Goal: Task Accomplishment & Management: Complete application form

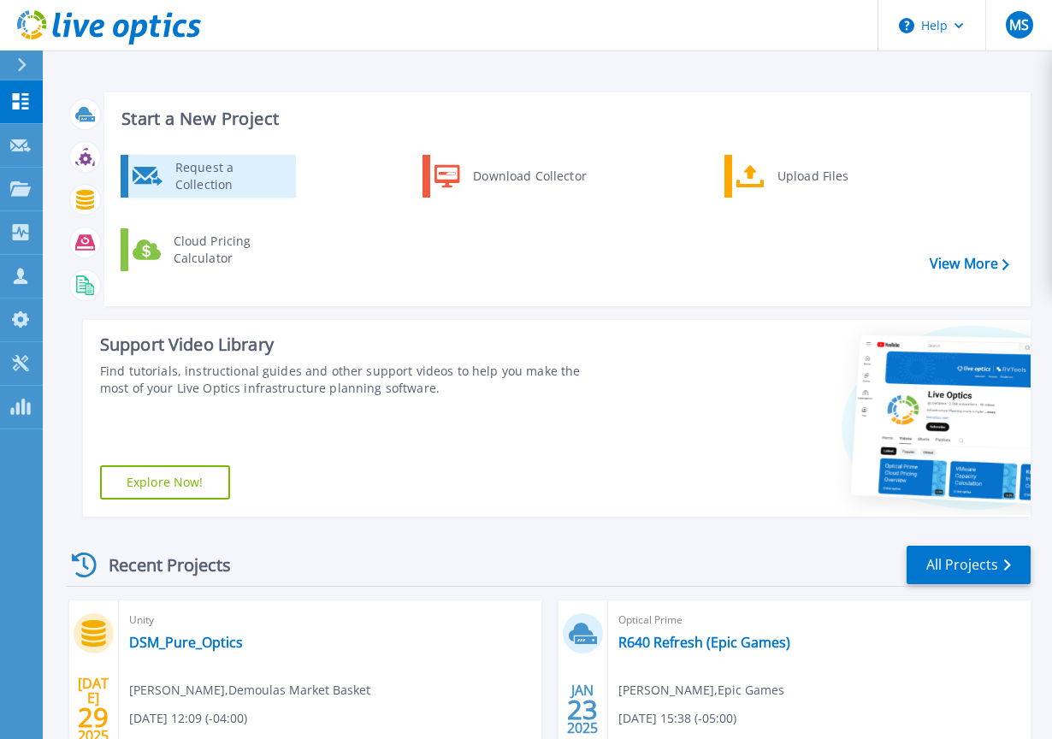
click at [200, 173] on div "Request a Collection" at bounding box center [229, 176] width 125 height 34
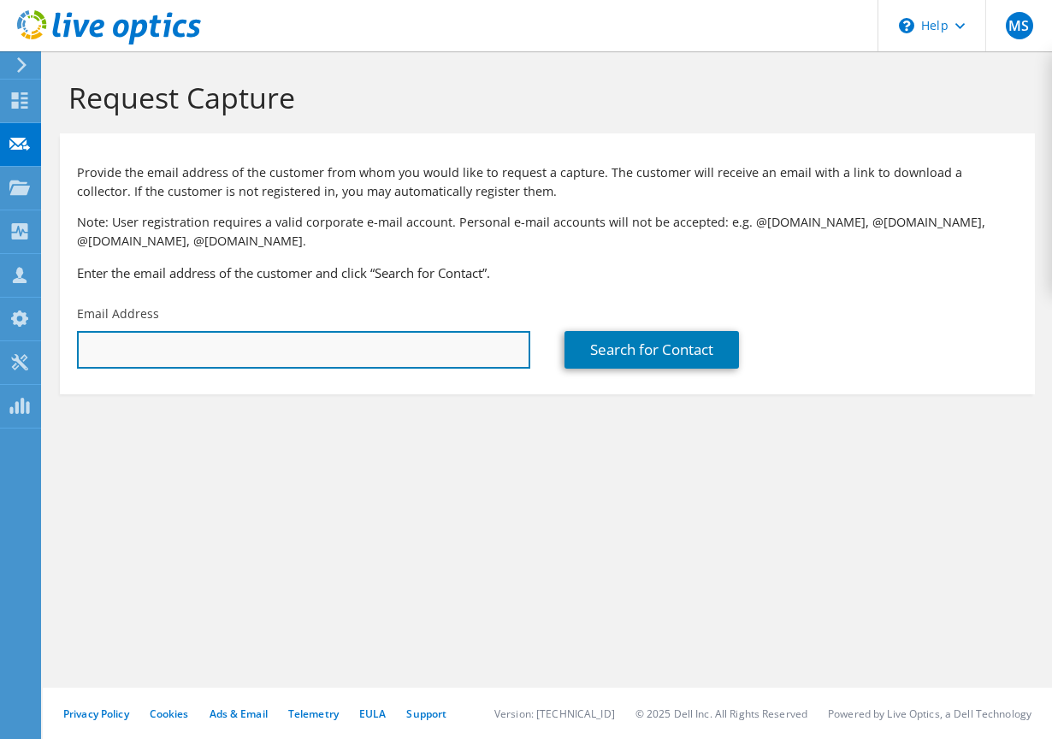
click at [141, 351] on input "text" at bounding box center [303, 350] width 453 height 38
paste input "[EMAIL_ADDRESS][DOMAIN_NAME]"
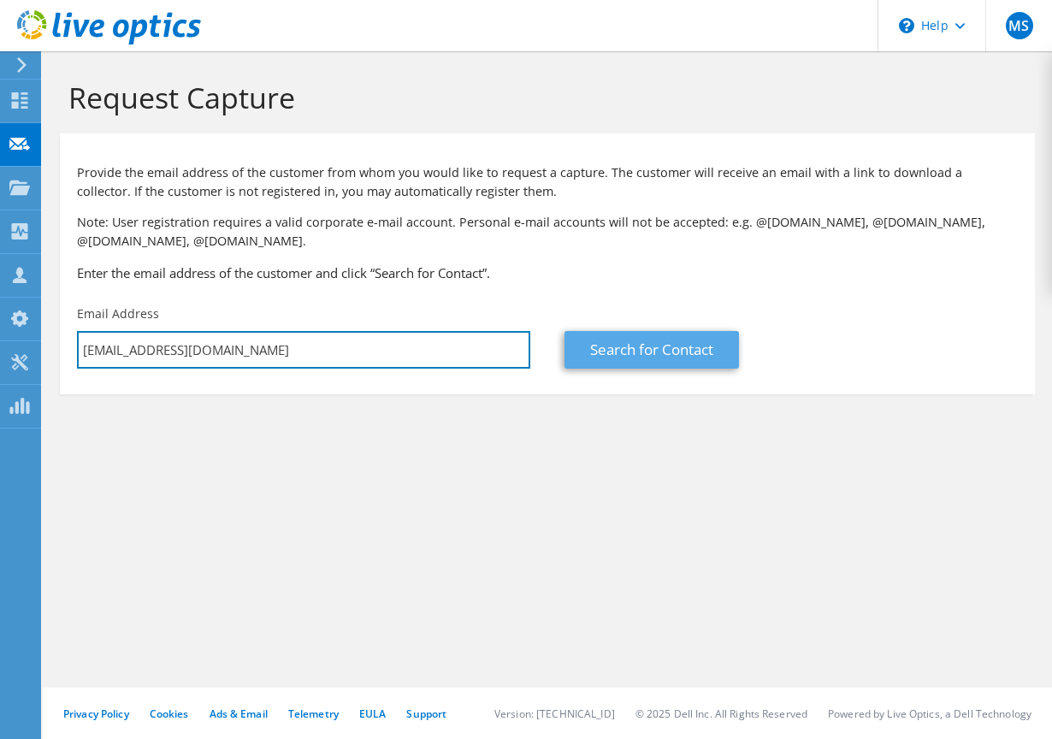
type input "[EMAIL_ADDRESS][DOMAIN_NAME]"
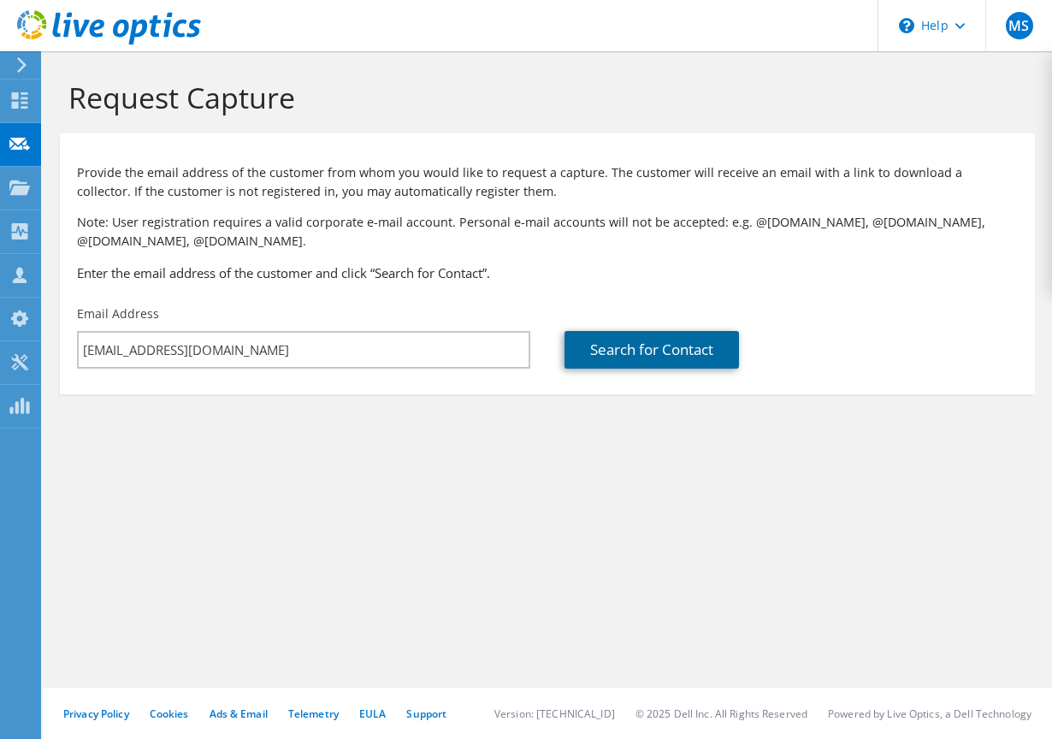
click at [690, 358] on link "Search for Contact" at bounding box center [651, 350] width 174 height 38
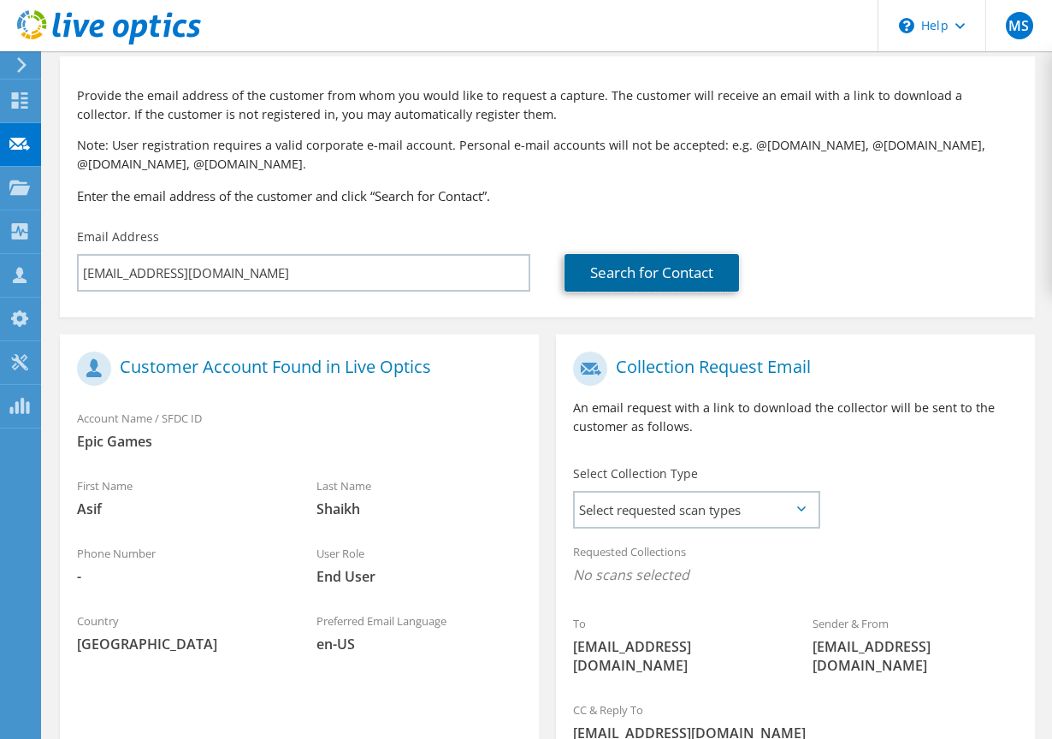
scroll to position [253, 0]
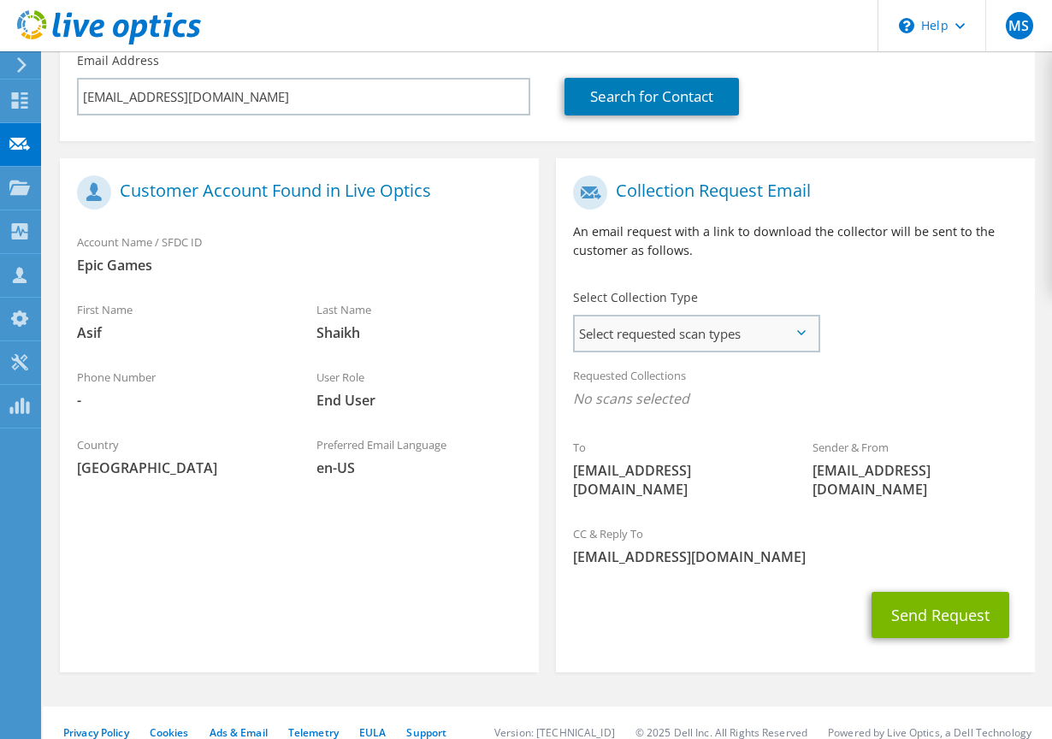
click at [681, 339] on span "Select requested scan types" at bounding box center [696, 333] width 243 height 34
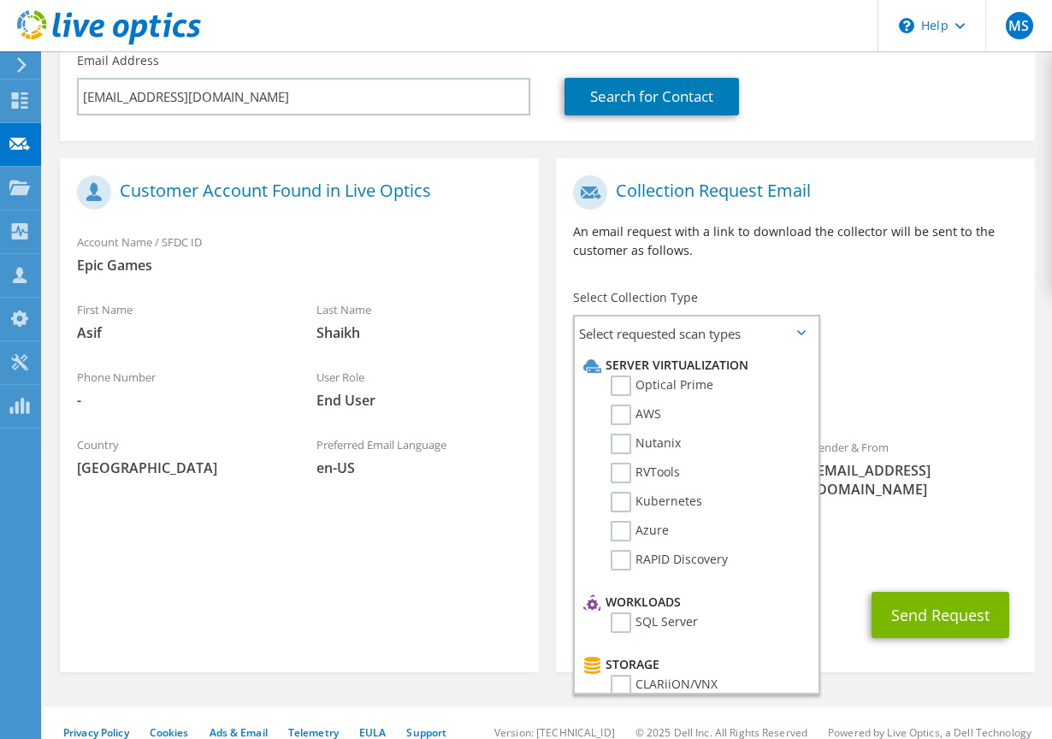
click at [821, 208] on h1 "Collection Request Email" at bounding box center [791, 192] width 436 height 34
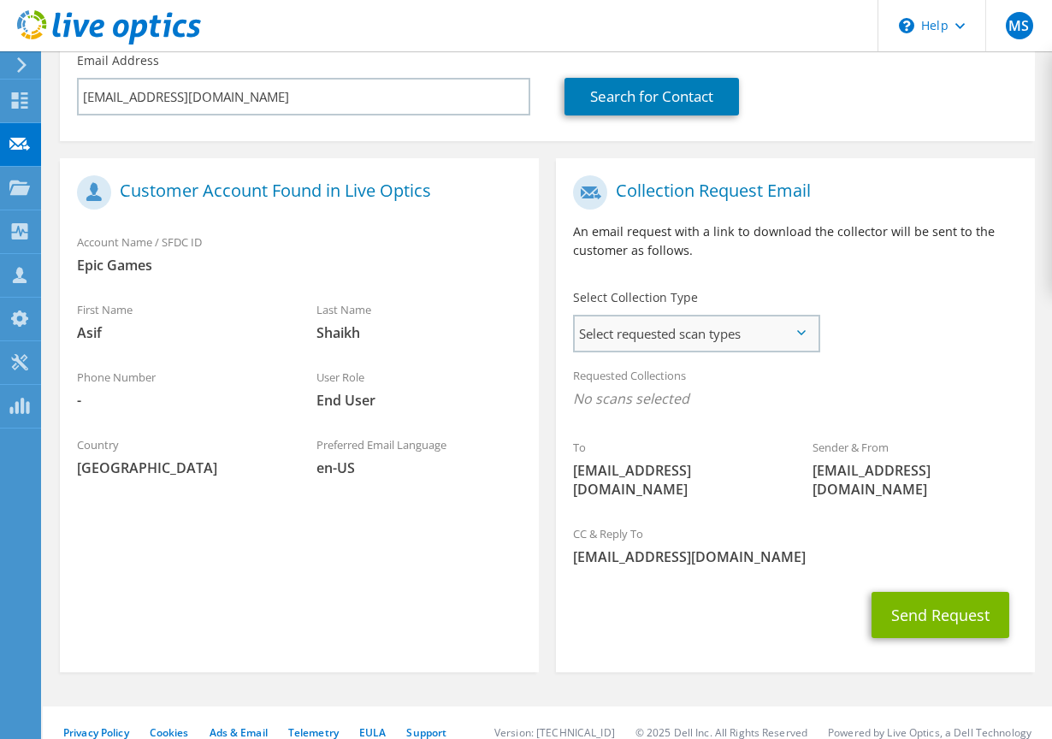
click at [728, 330] on span "Select requested scan types" at bounding box center [696, 333] width 243 height 34
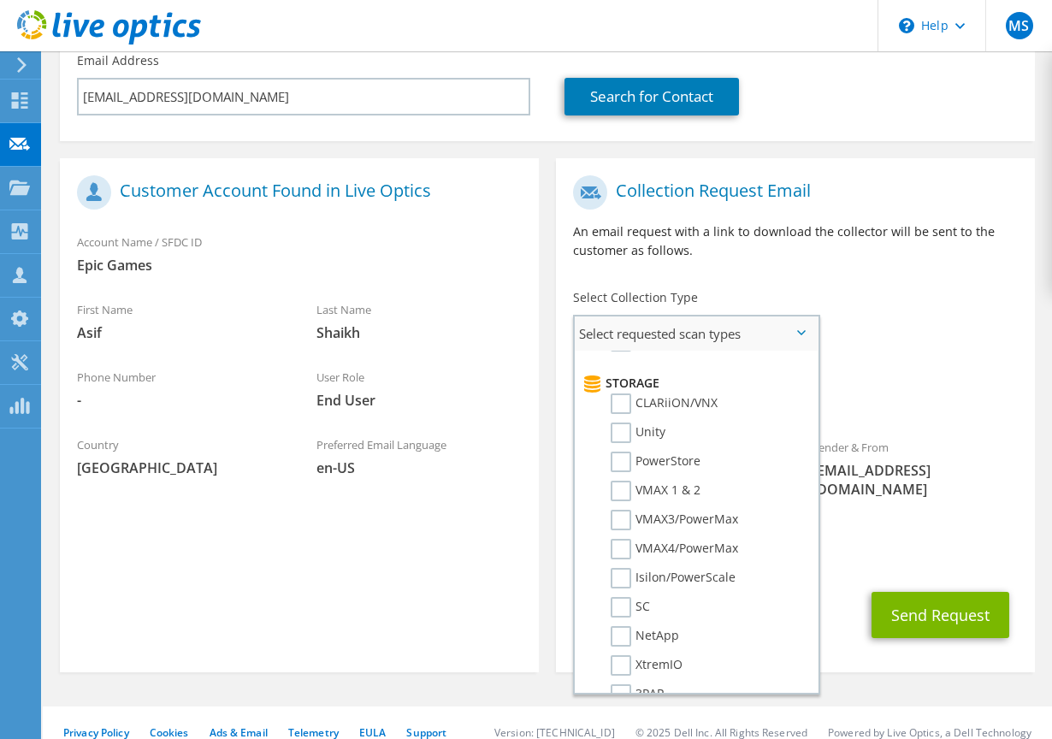
scroll to position [0, 0]
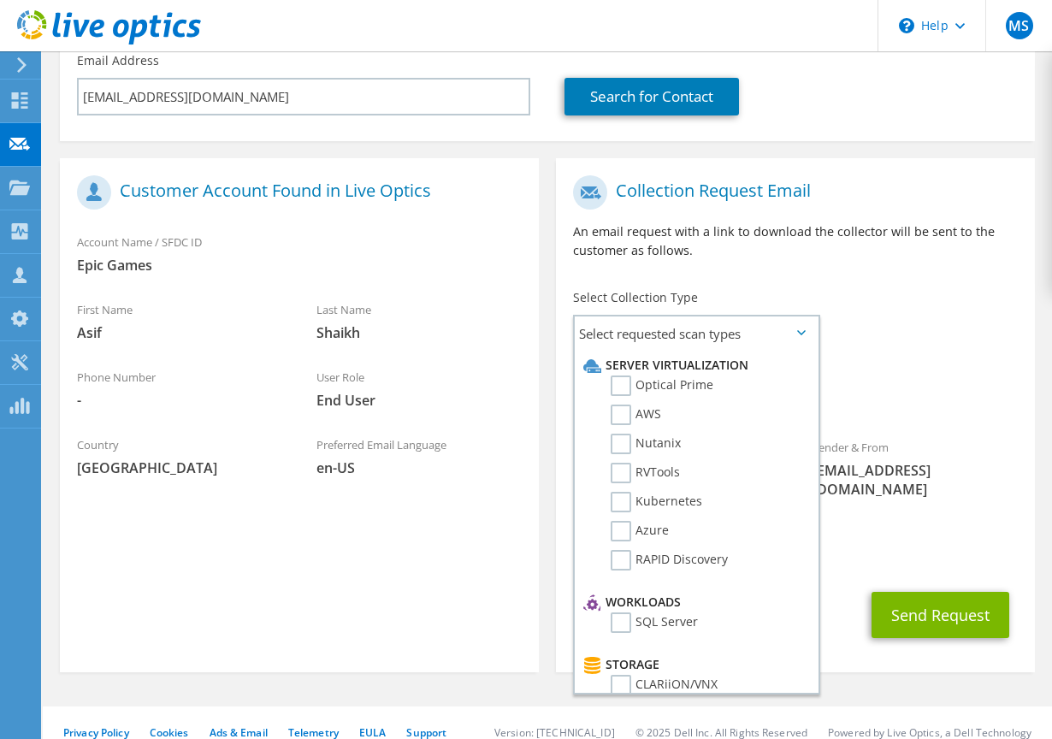
click at [817, 205] on h1 "Collection Request Email" at bounding box center [791, 192] width 436 height 34
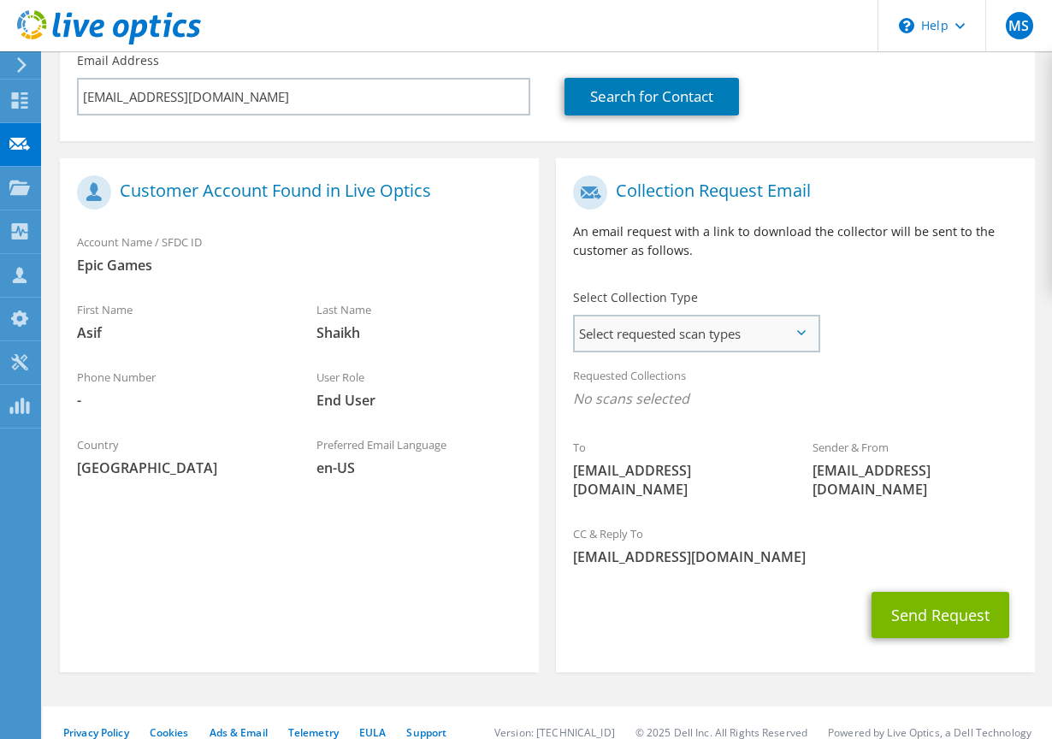
click at [762, 345] on span "Select requested scan types" at bounding box center [696, 333] width 243 height 34
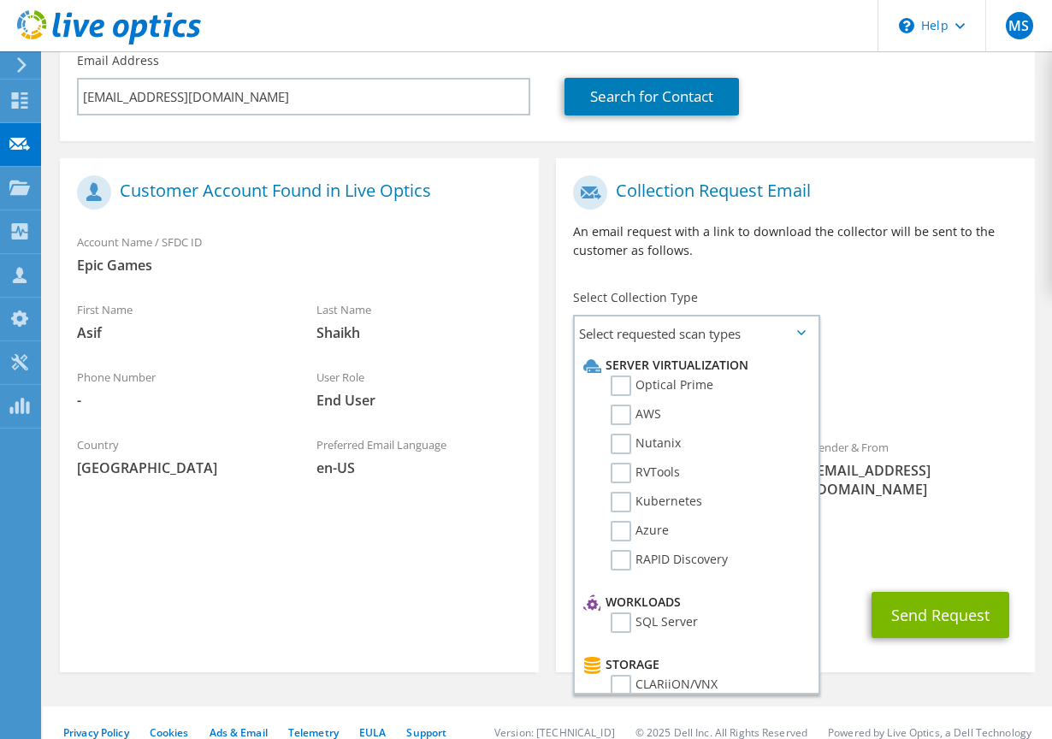
click at [757, 250] on p "An email request with a link to download the collector will be sent to the cust…" at bounding box center [795, 241] width 445 height 38
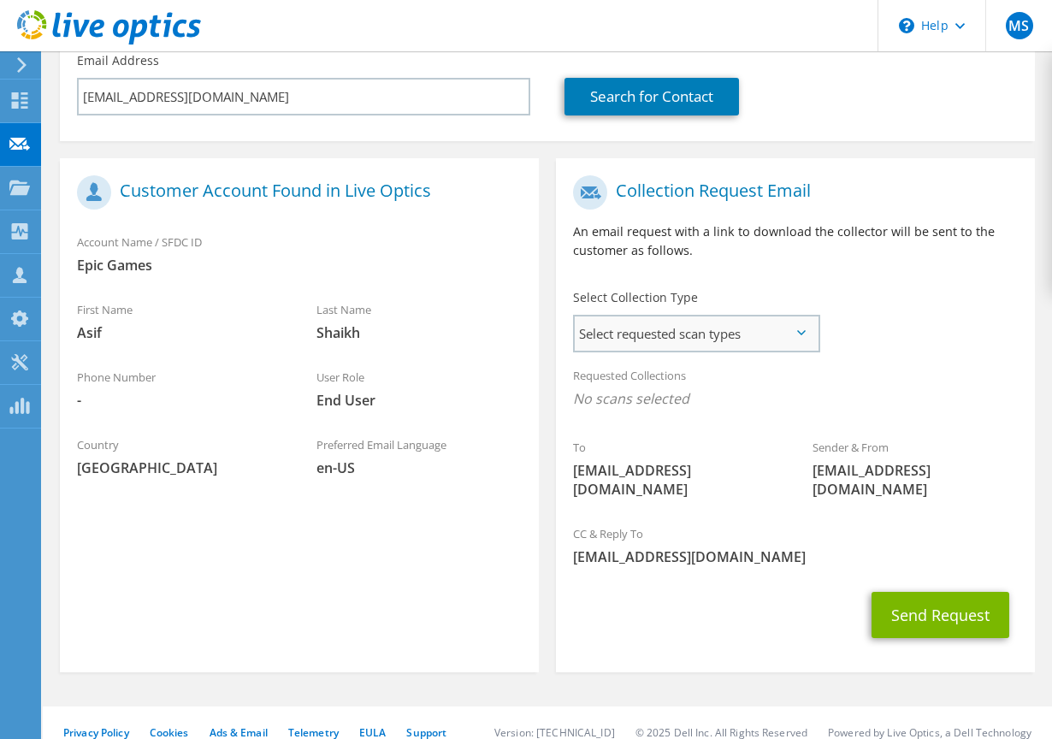
click at [768, 333] on span "Select requested scan types" at bounding box center [696, 333] width 243 height 34
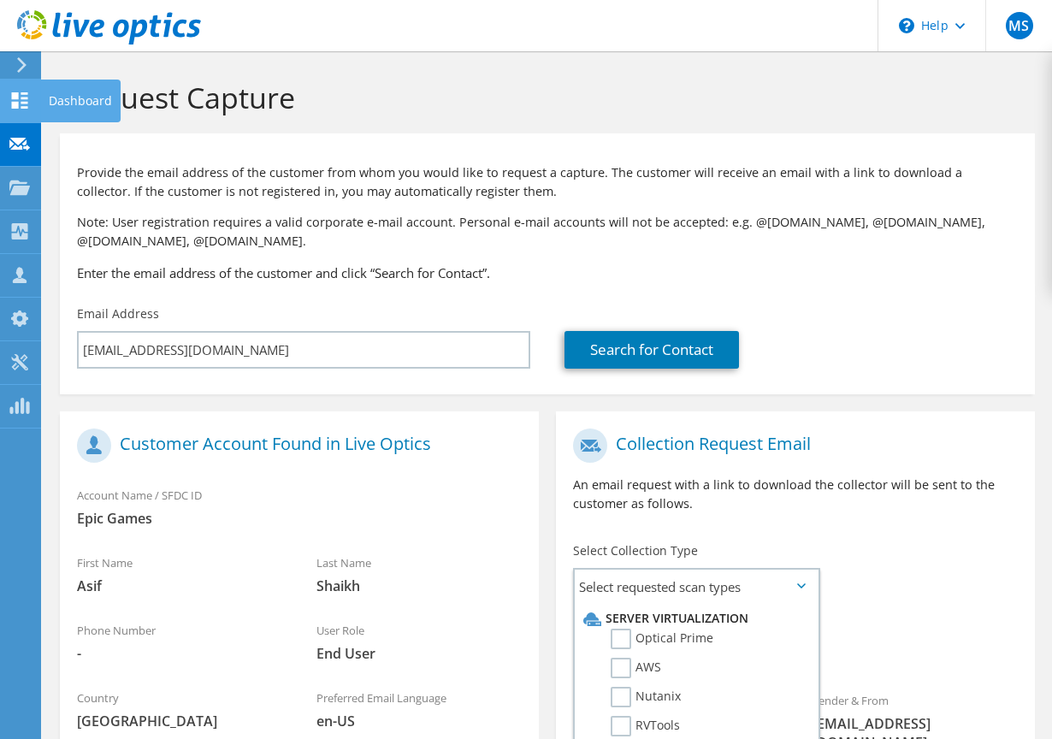
click at [9, 97] on icon at bounding box center [19, 100] width 21 height 16
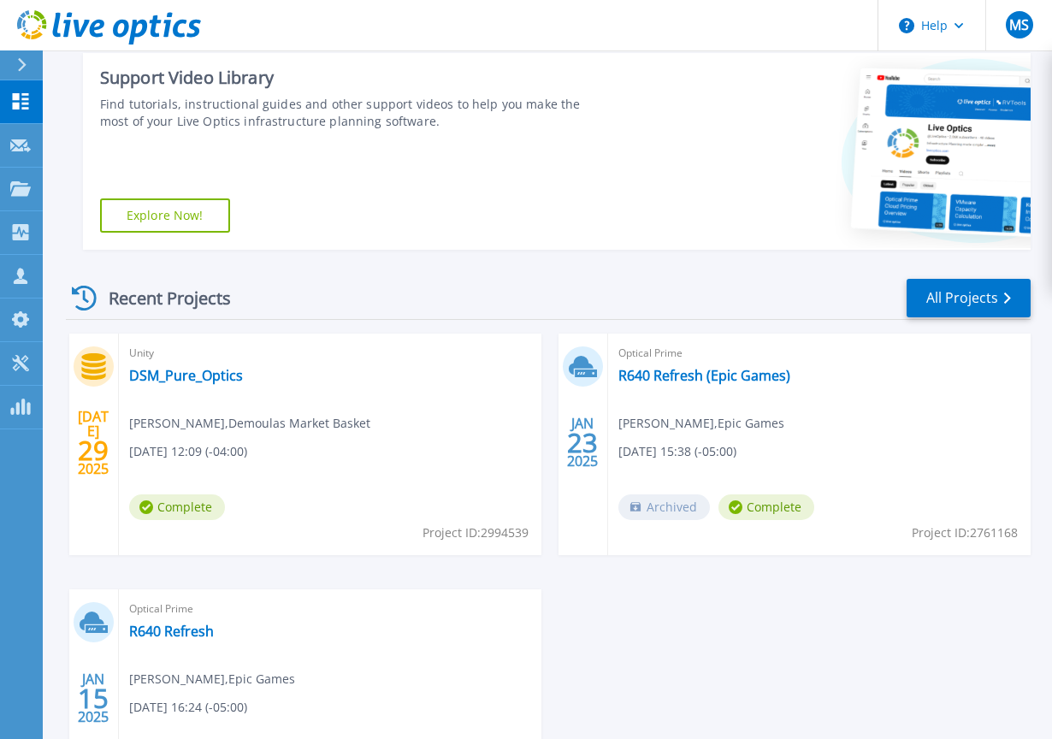
scroll to position [427, 0]
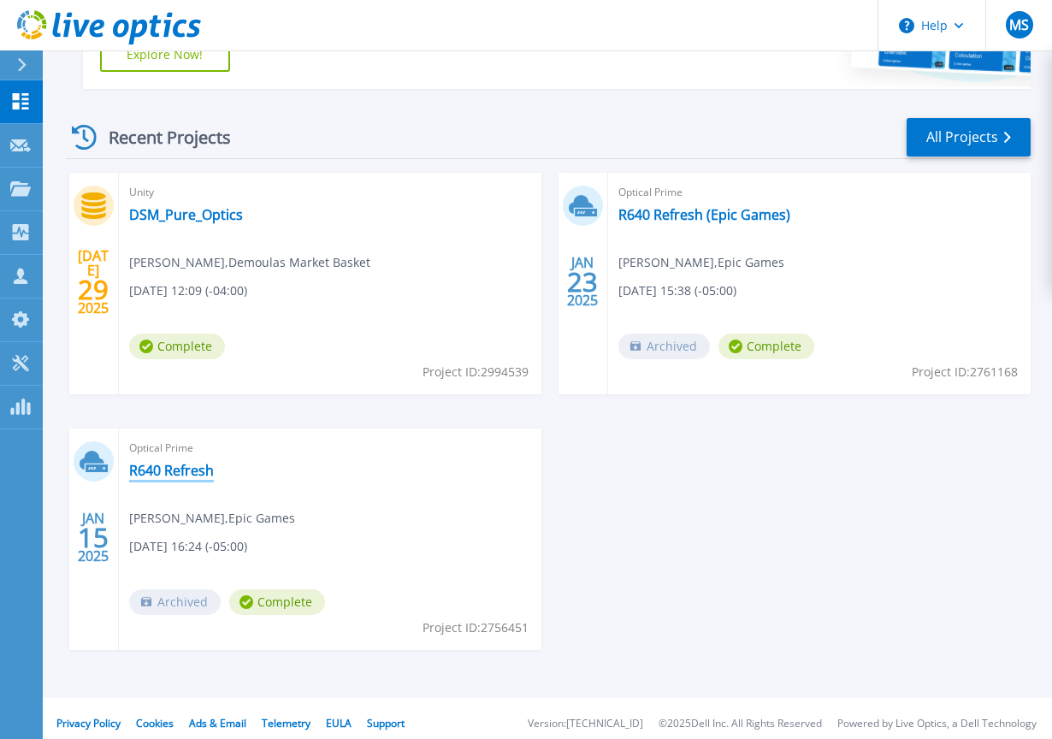
click at [178, 479] on link "R640 Refresh" at bounding box center [171, 470] width 85 height 17
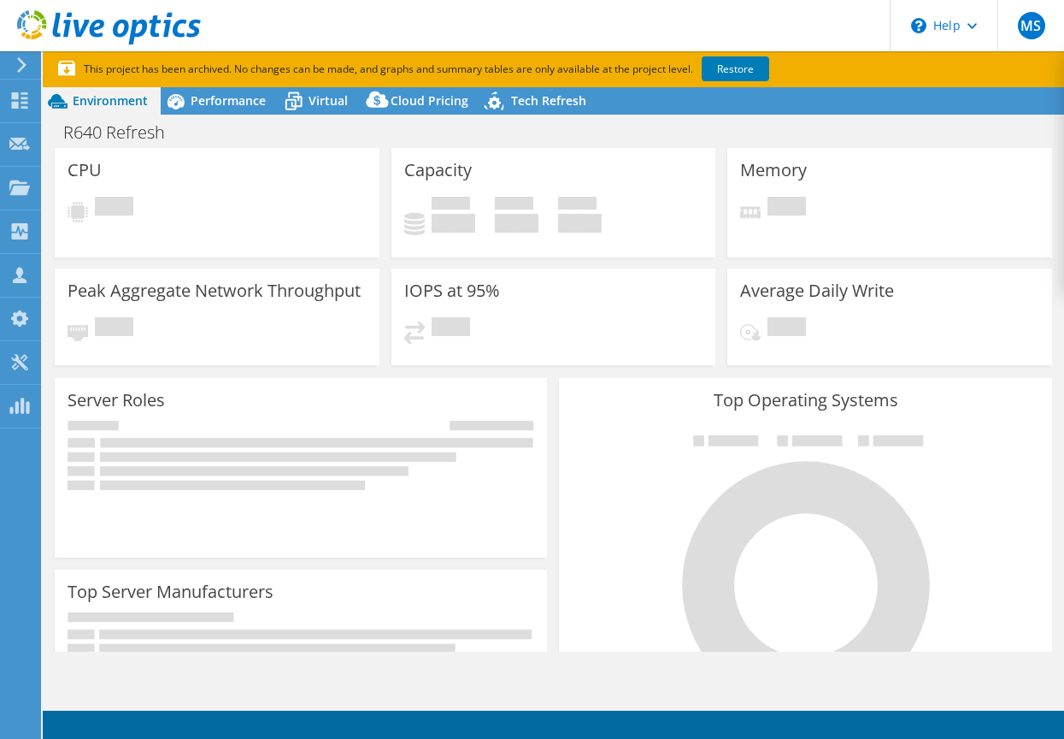
select select "USEast"
select select "USD"
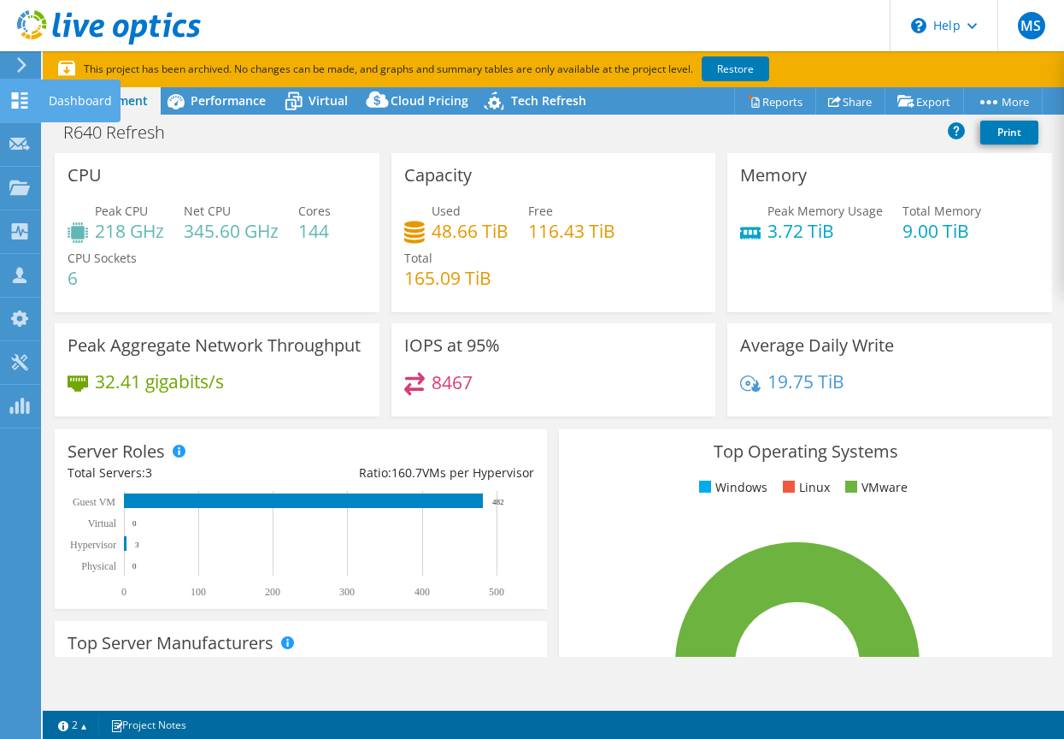
click at [25, 97] on use at bounding box center [20, 100] width 16 height 16
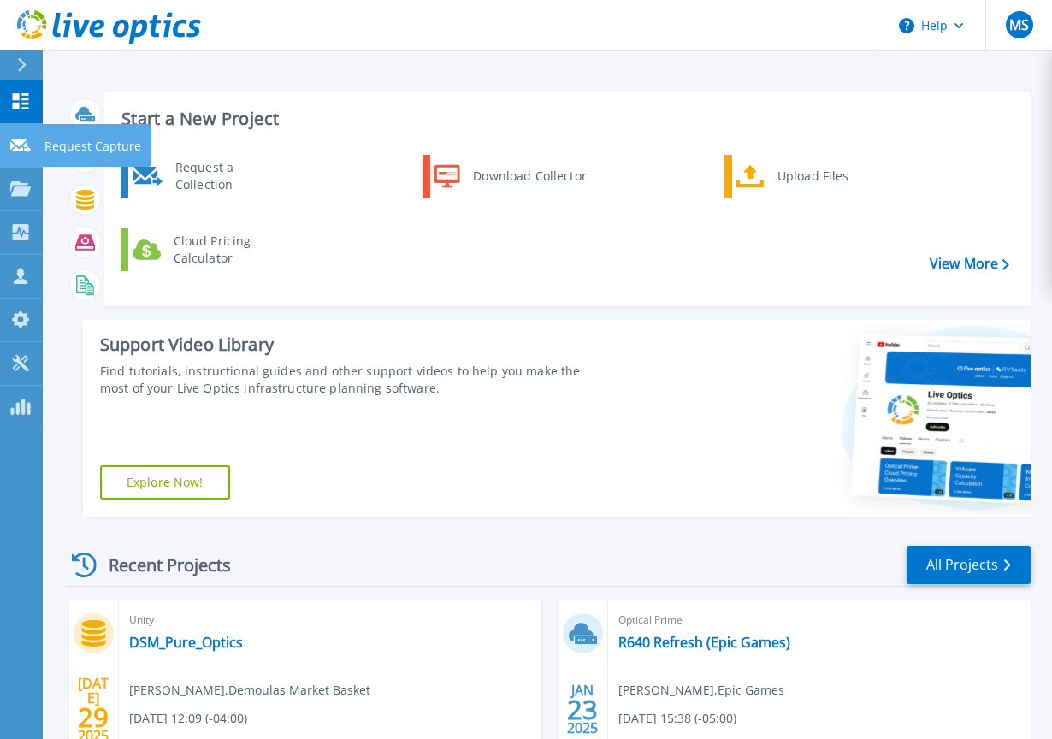
click at [18, 150] on icon at bounding box center [20, 145] width 21 height 13
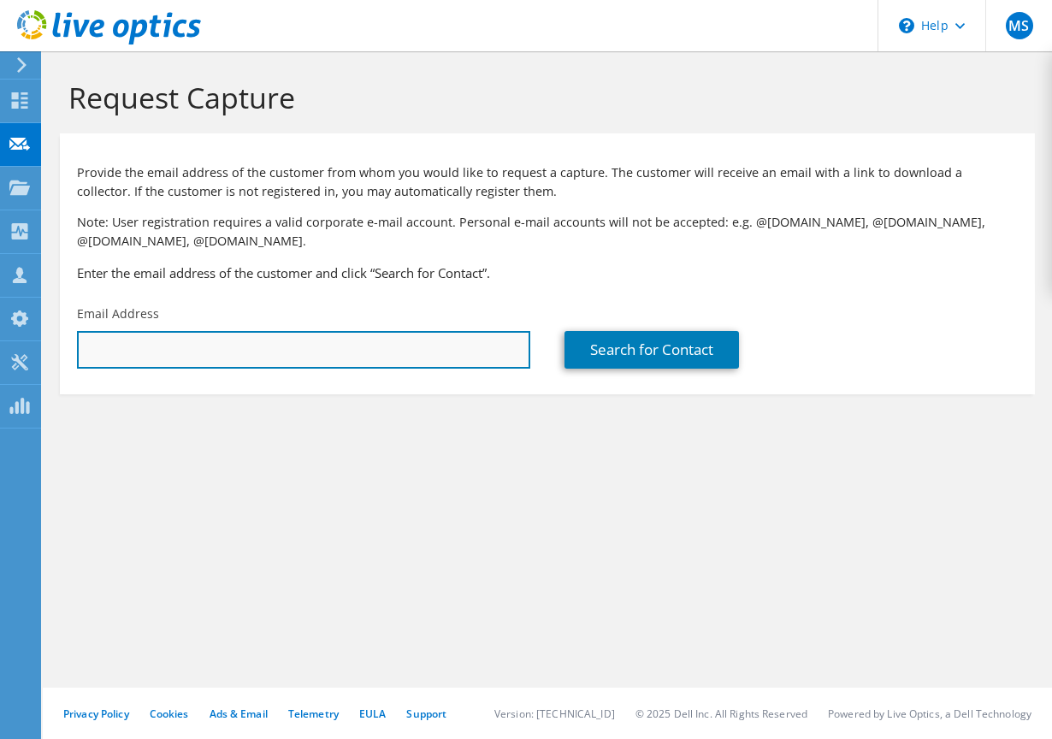
click at [202, 347] on input "text" at bounding box center [303, 350] width 453 height 38
paste input "[EMAIL_ADDRESS][DOMAIN_NAME]"
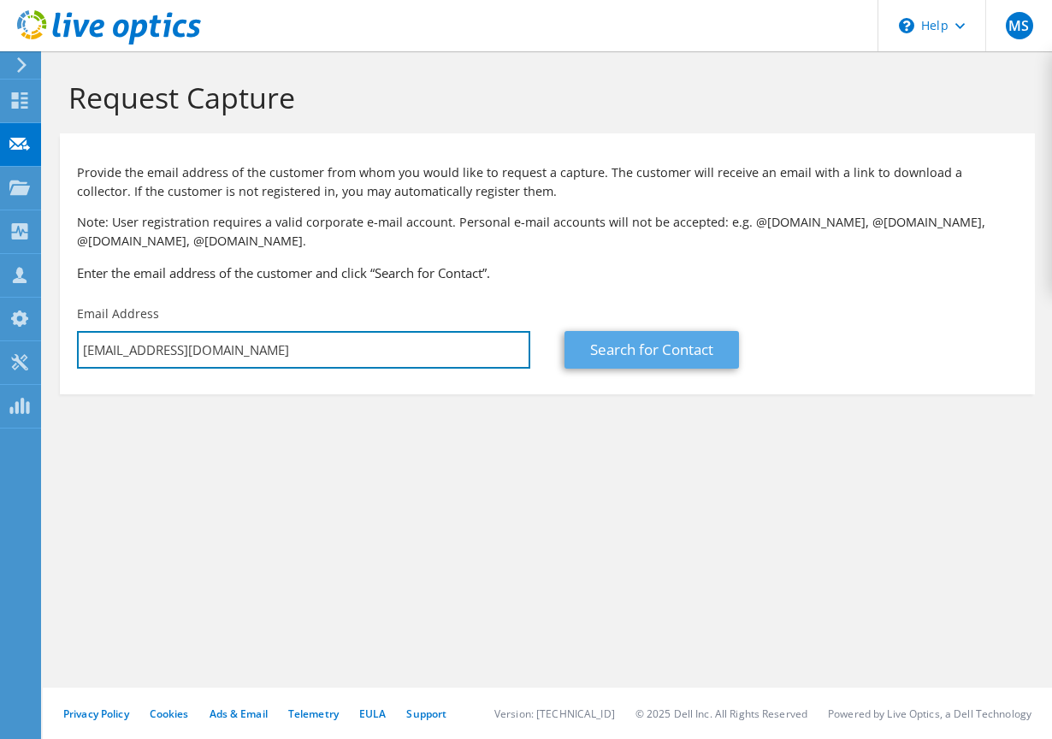
type input "[EMAIL_ADDRESS][DOMAIN_NAME]"
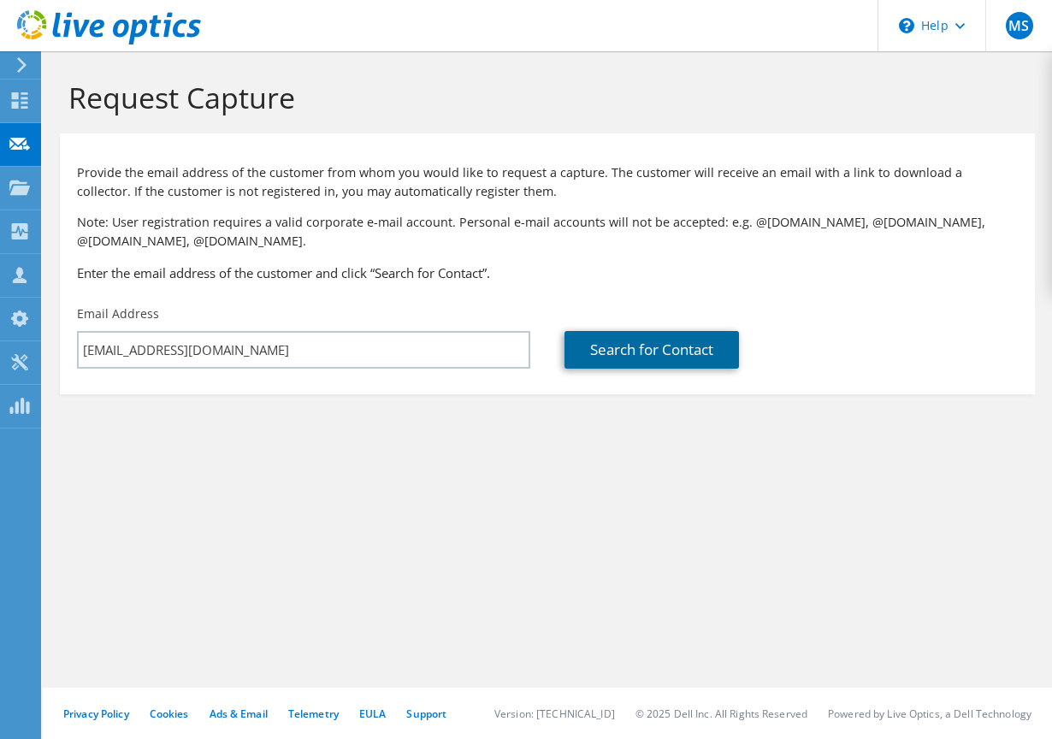
click at [675, 356] on link "Search for Contact" at bounding box center [651, 350] width 174 height 38
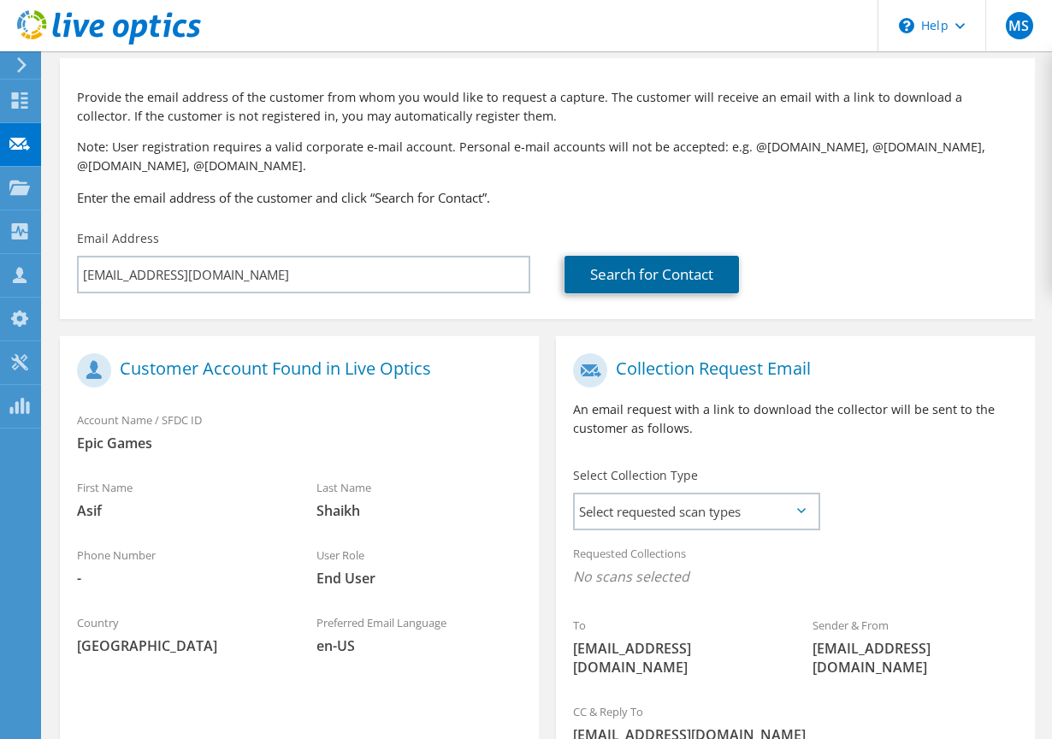
scroll to position [143, 0]
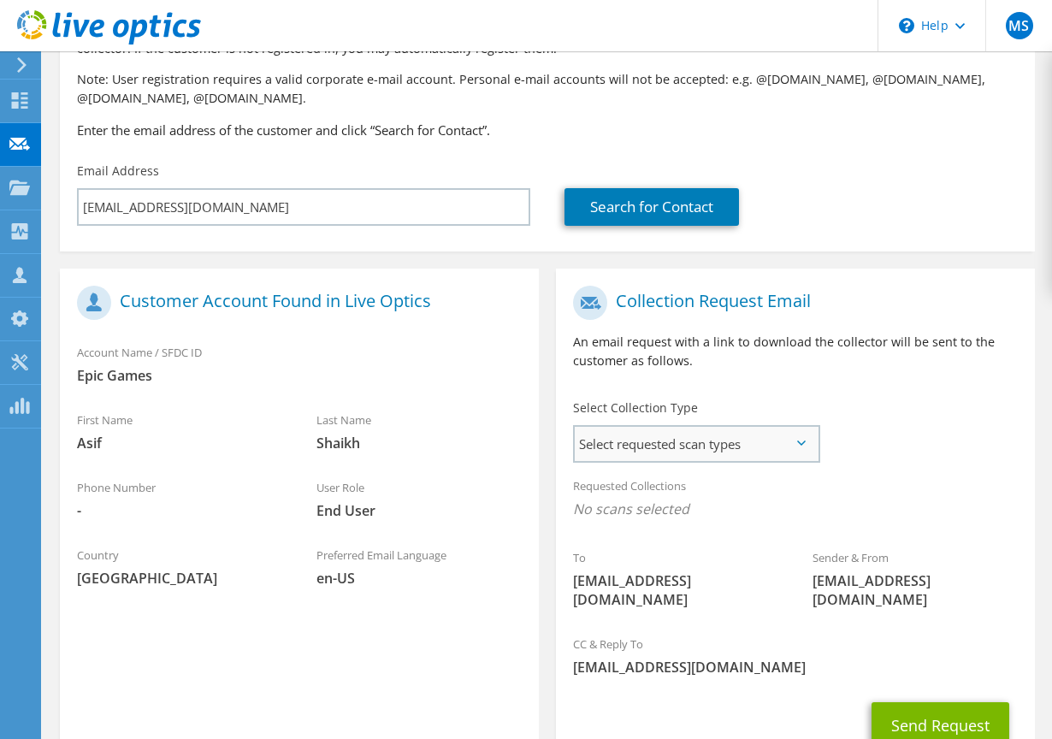
click at [678, 447] on span "Select requested scan types" at bounding box center [696, 444] width 243 height 34
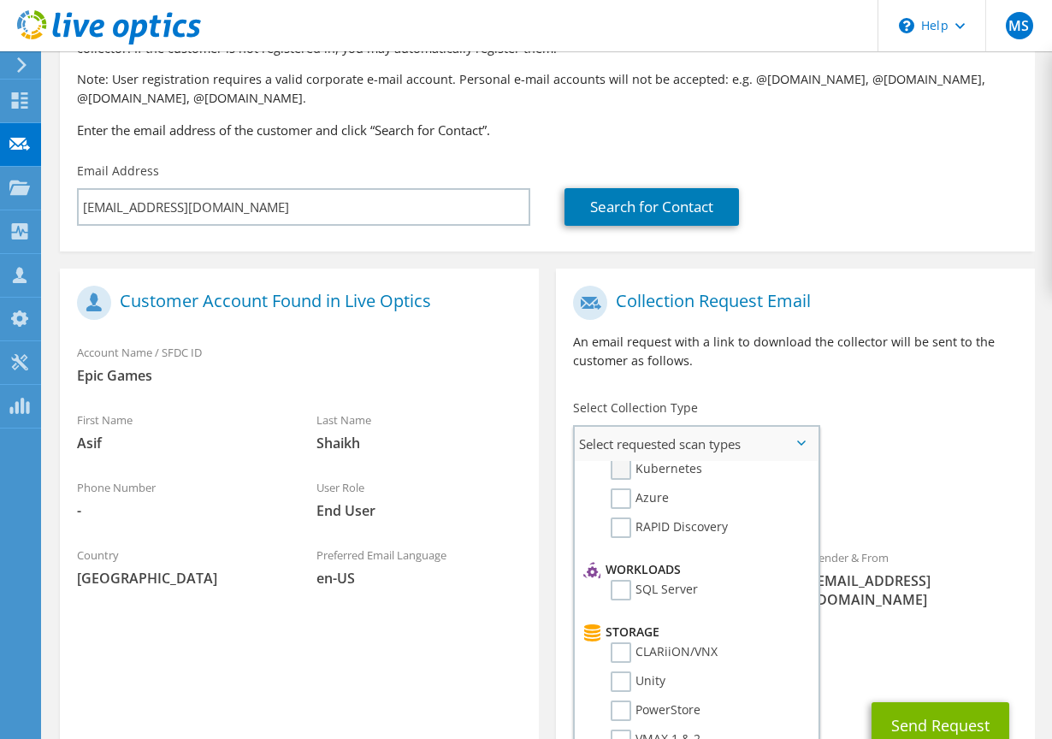
scroll to position [0, 0]
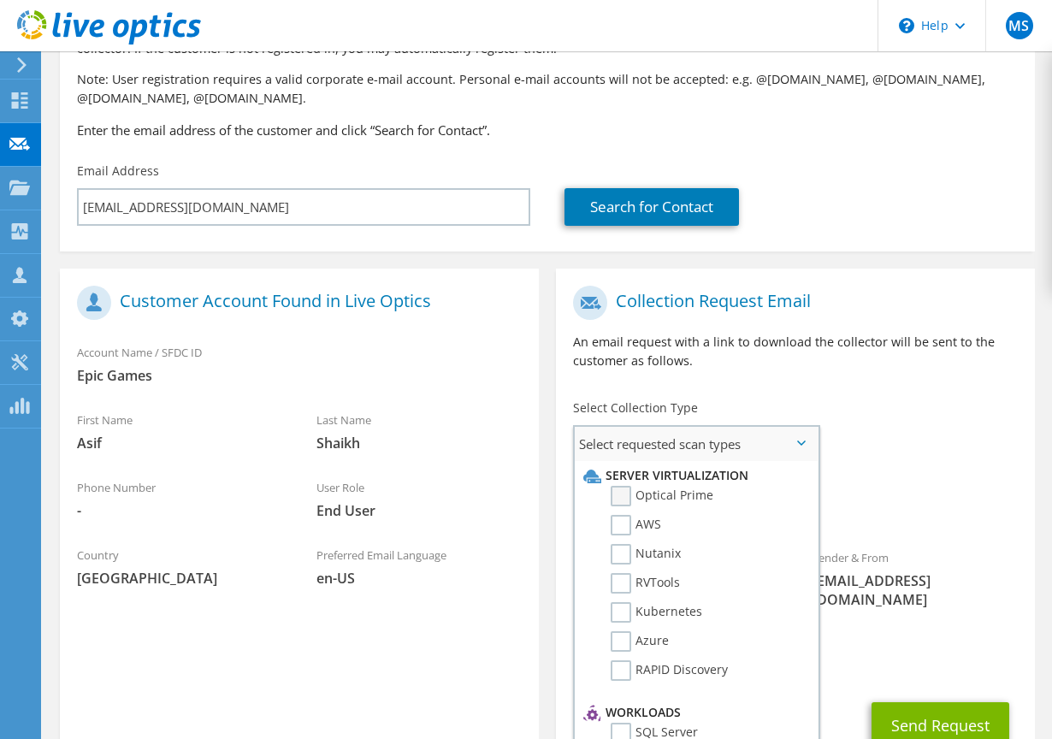
click at [623, 494] on label "Optical Prime" at bounding box center [661, 496] width 103 height 21
click at [0, 0] on input "Optical Prime" at bounding box center [0, 0] width 0 height 0
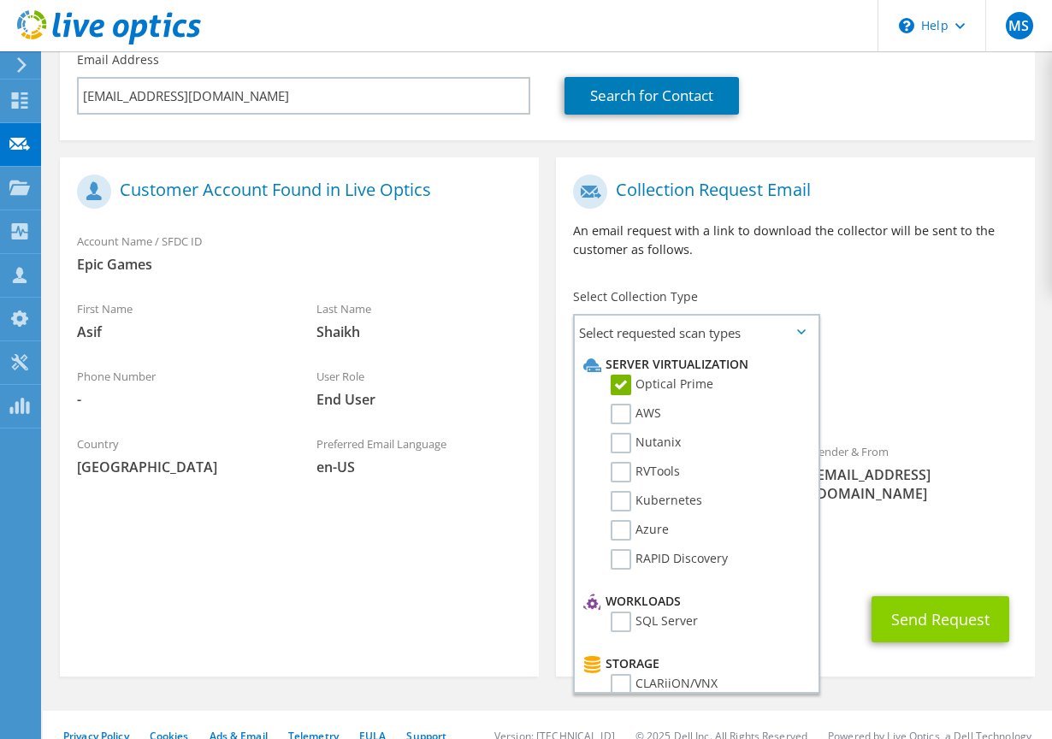
scroll to position [258, 0]
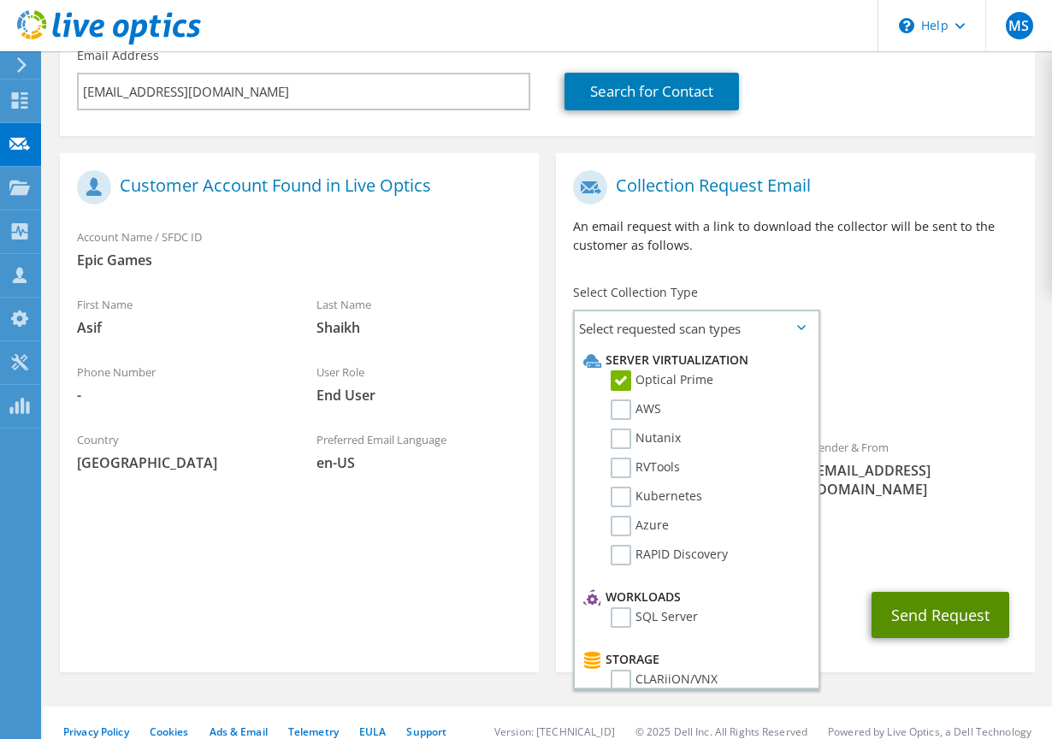
click at [949, 594] on button "Send Request" at bounding box center [940, 615] width 138 height 46
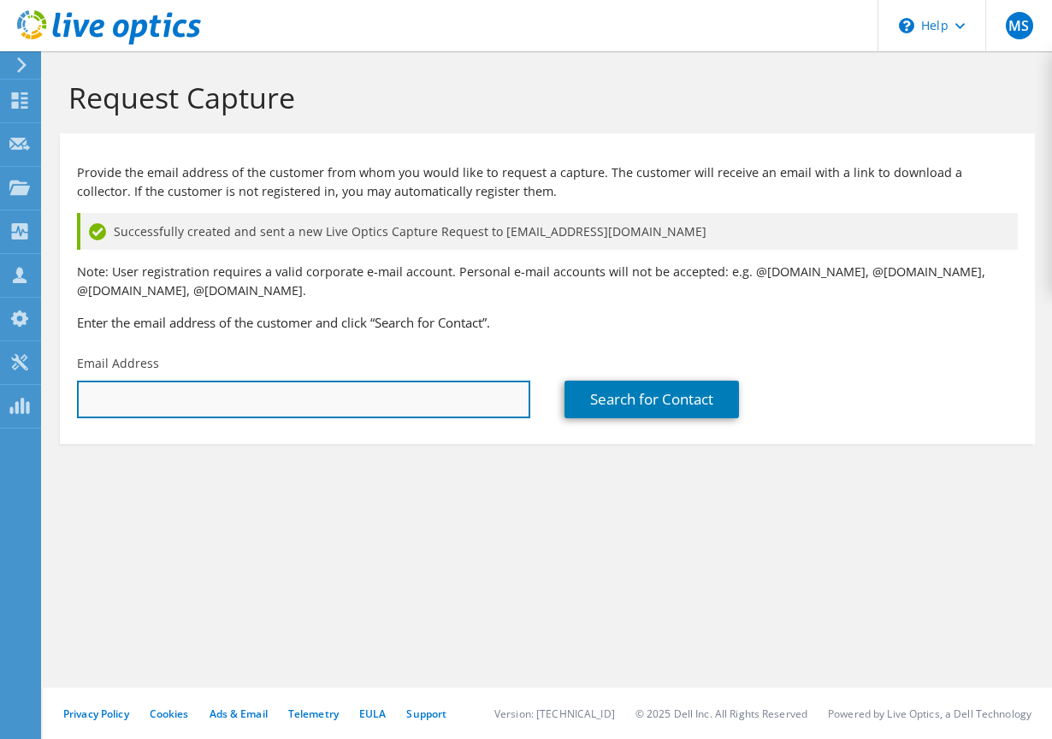
click at [389, 407] on input "text" at bounding box center [303, 399] width 453 height 38
drag, startPoint x: 362, startPoint y: 404, endPoint x: -227, endPoint y: 424, distance: 589.4
click at [0, 424] on html "MS Channel Partner [PERSON_NAME] [EMAIL_ADDRESS][DOMAIN_NAME] WEI My Profile Lo…" at bounding box center [526, 369] width 1052 height 739
paste input "asif.shaikh@epicgames"
type input "[EMAIL_ADDRESS][DOMAIN_NAME]"
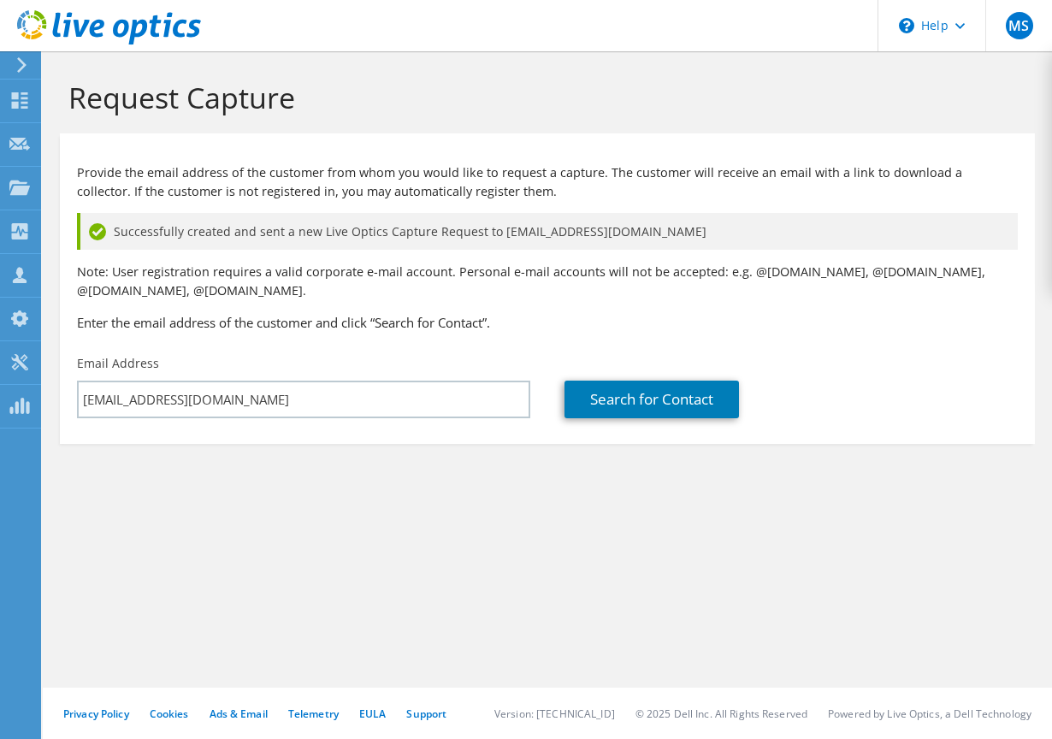
click at [598, 469] on section "Request Capture Provide the email address of the customer from whom you would l…" at bounding box center [547, 290] width 1009 height 478
click at [578, 511] on section "Request Capture Provide the email address of the customer from whom you would l…" at bounding box center [547, 290] width 1009 height 478
click at [663, 393] on link "Search for Contact" at bounding box center [651, 399] width 174 height 38
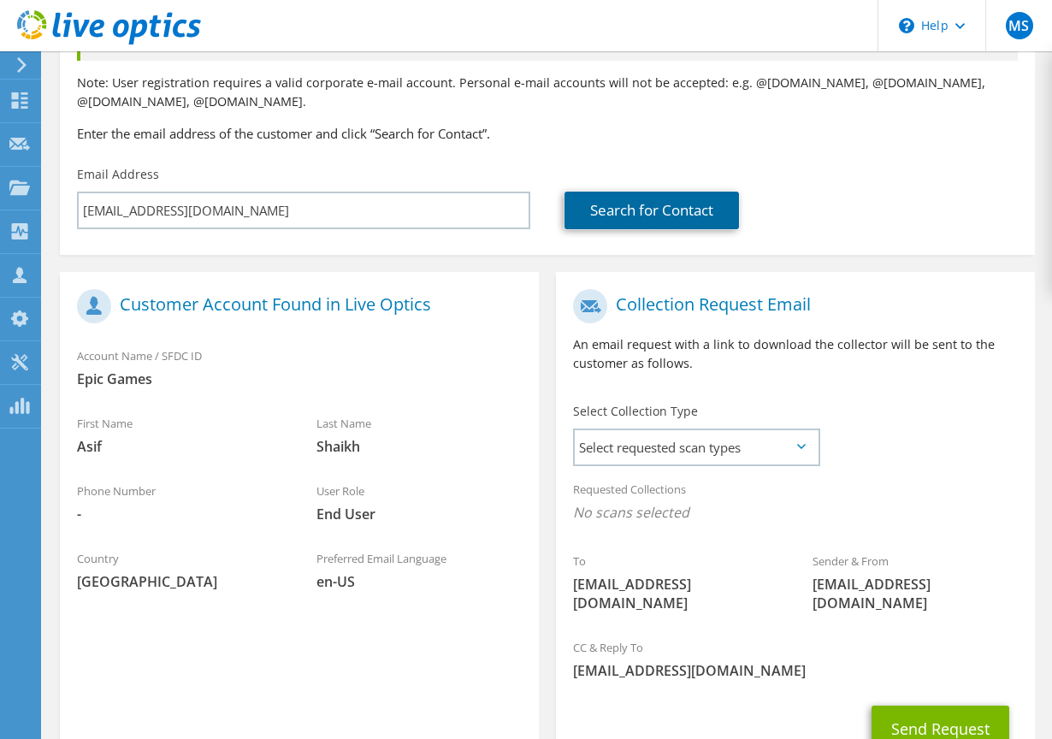
scroll to position [285, 0]
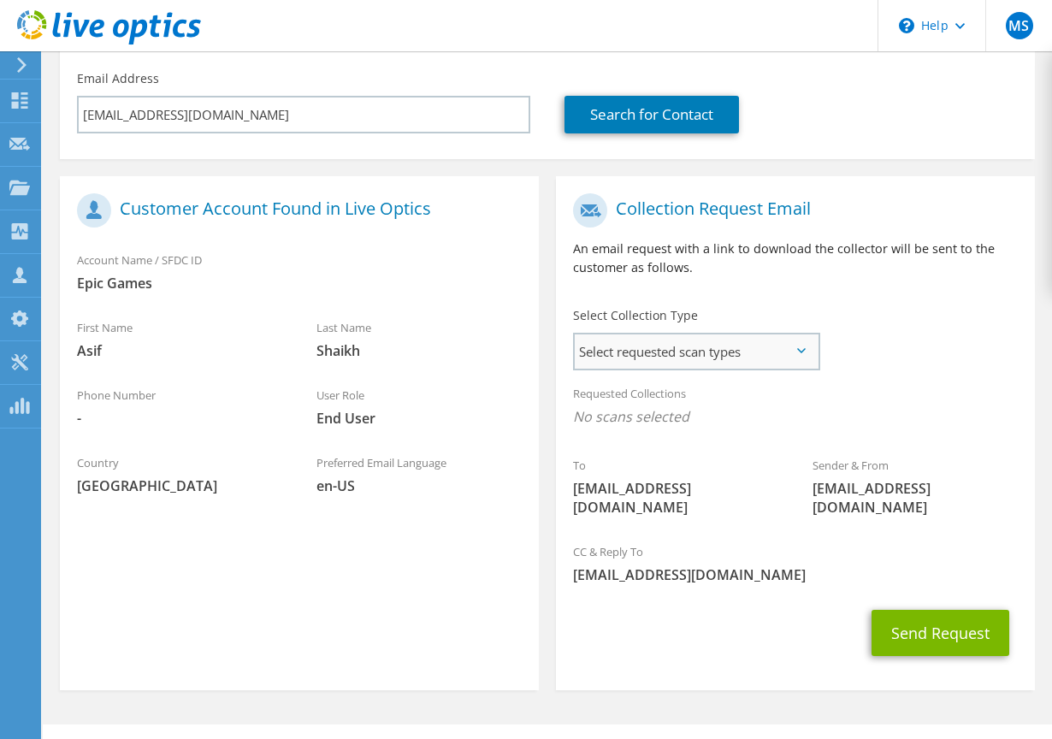
click at [670, 358] on span "Select requested scan types" at bounding box center [696, 351] width 243 height 34
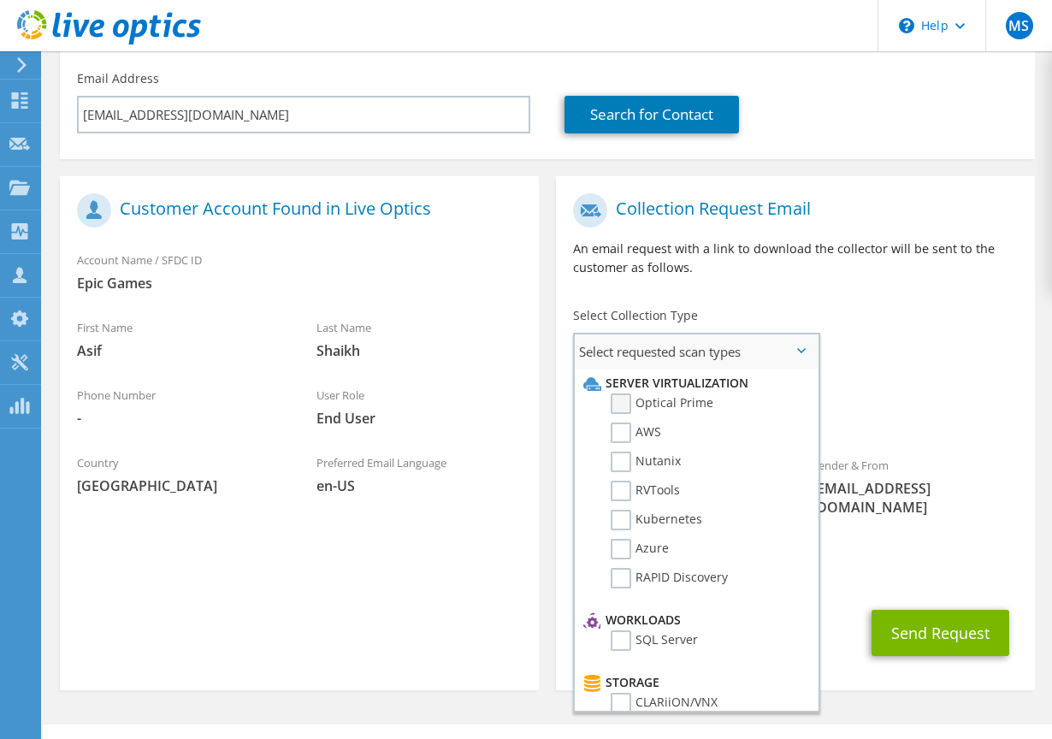
click at [620, 401] on label "Optical Prime" at bounding box center [661, 403] width 103 height 21
click at [0, 0] on input "Optical Prime" at bounding box center [0, 0] width 0 height 0
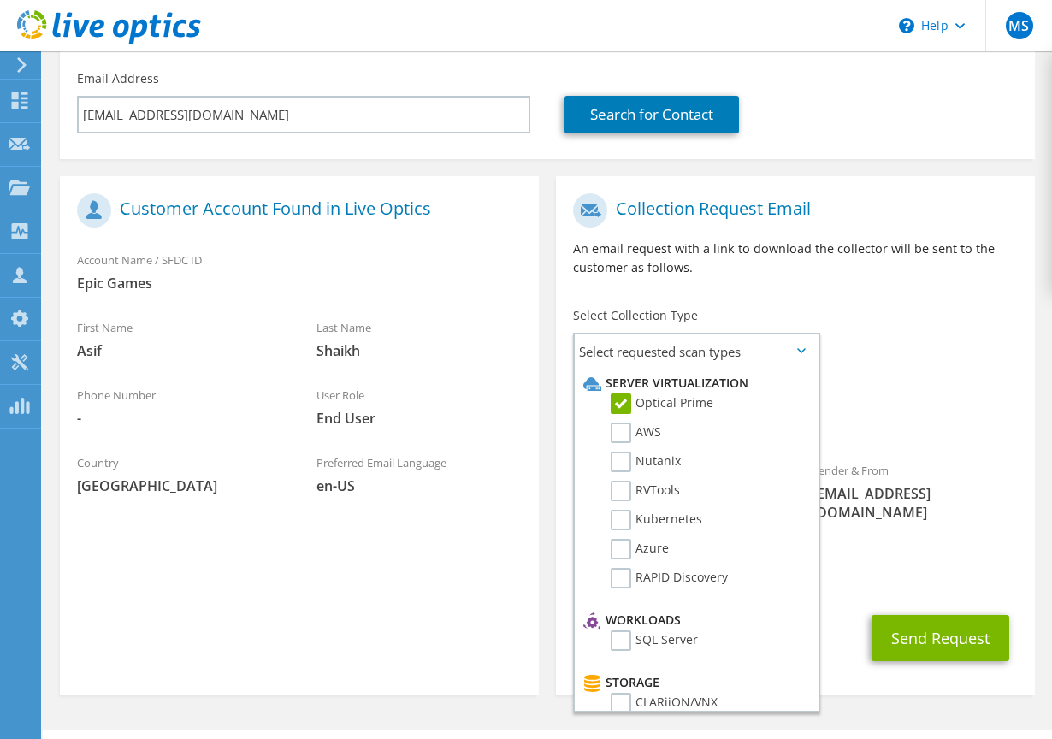
click at [916, 570] on span "[EMAIL_ADDRESS][DOMAIN_NAME]" at bounding box center [795, 579] width 445 height 19
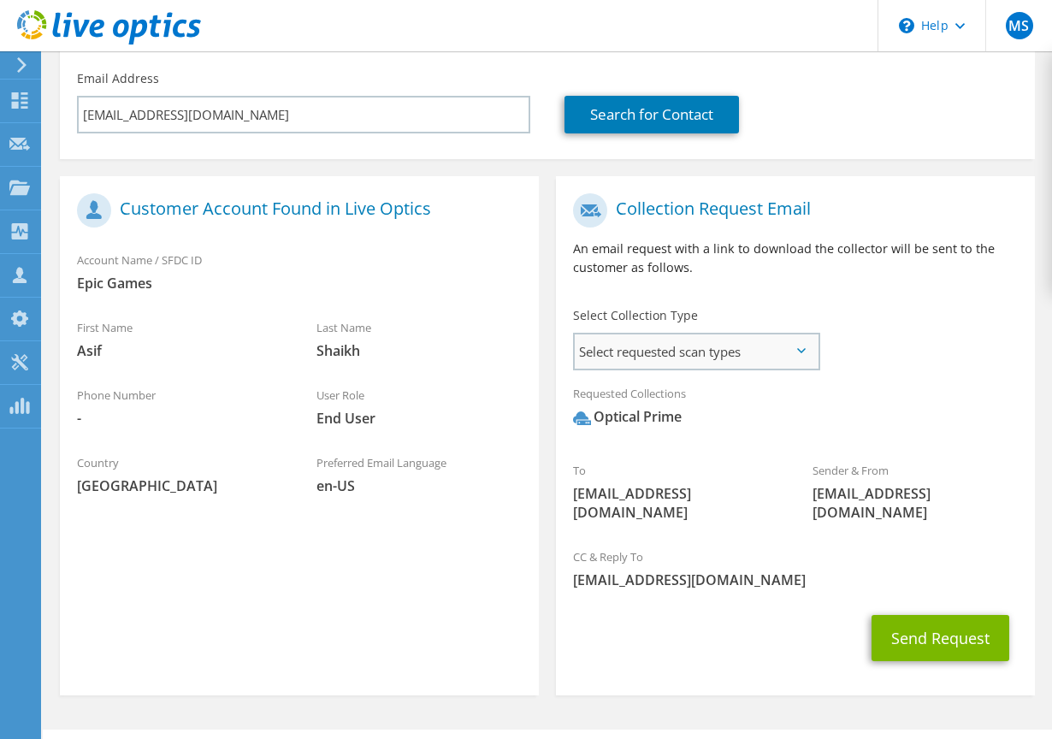
click at [727, 357] on span "Select requested scan types" at bounding box center [696, 351] width 243 height 34
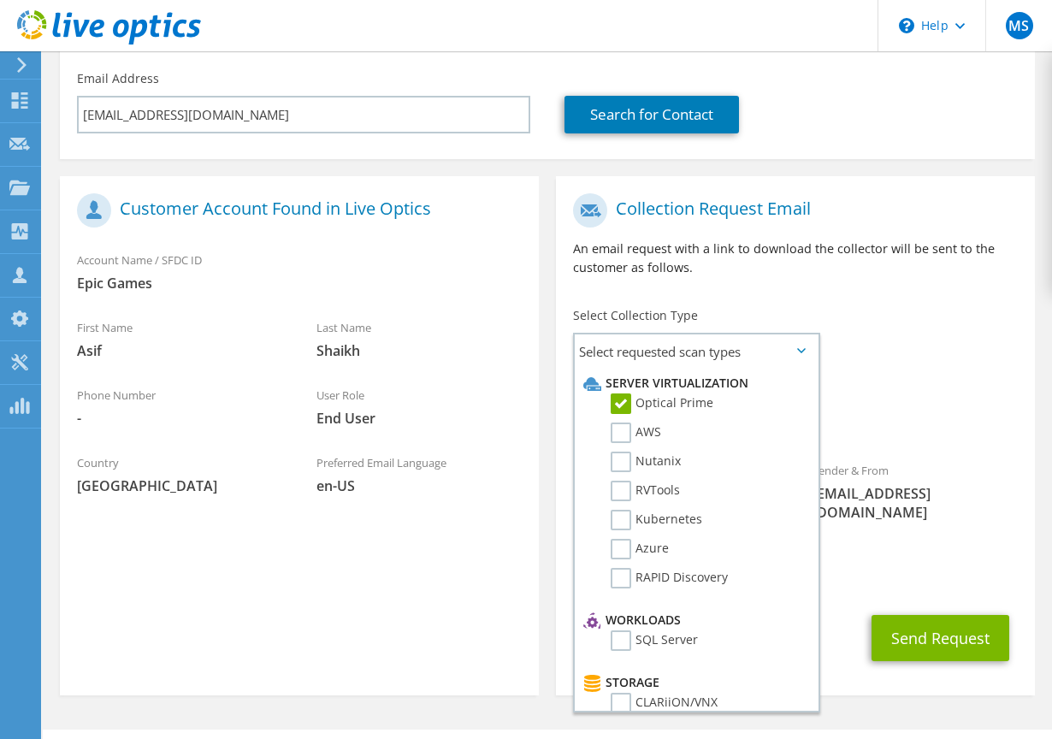
click at [925, 310] on div "To [EMAIL_ADDRESS][DOMAIN_NAME] Sender & From [EMAIL_ADDRESS][DOMAIN_NAME]" at bounding box center [795, 362] width 479 height 354
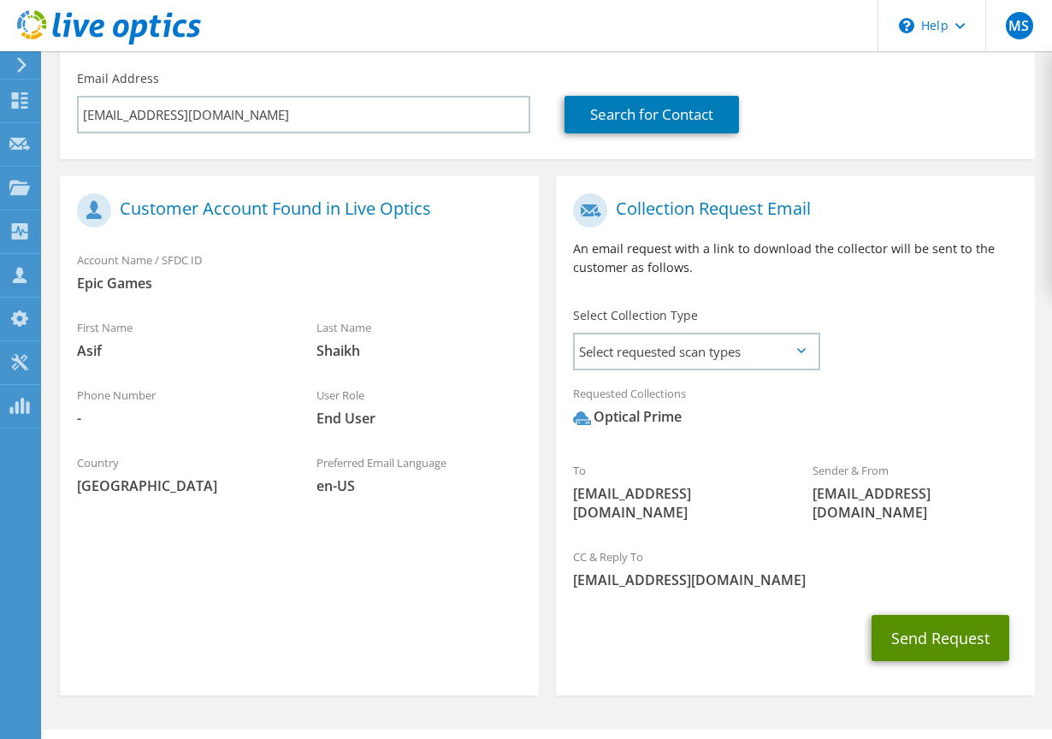
click at [938, 619] on button "Send Request" at bounding box center [940, 638] width 138 height 46
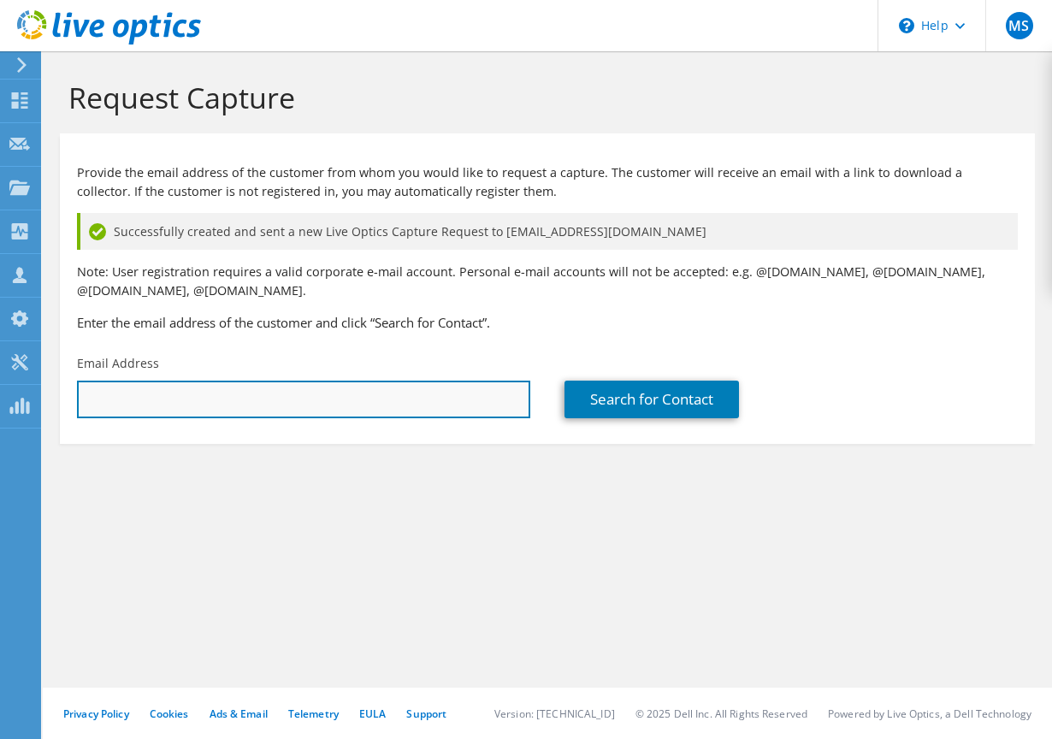
click at [181, 393] on input "text" at bounding box center [303, 399] width 453 height 38
paste input "asif.shaikh@epicgames.com"
type input "asif.shaikh@epicgames.com"
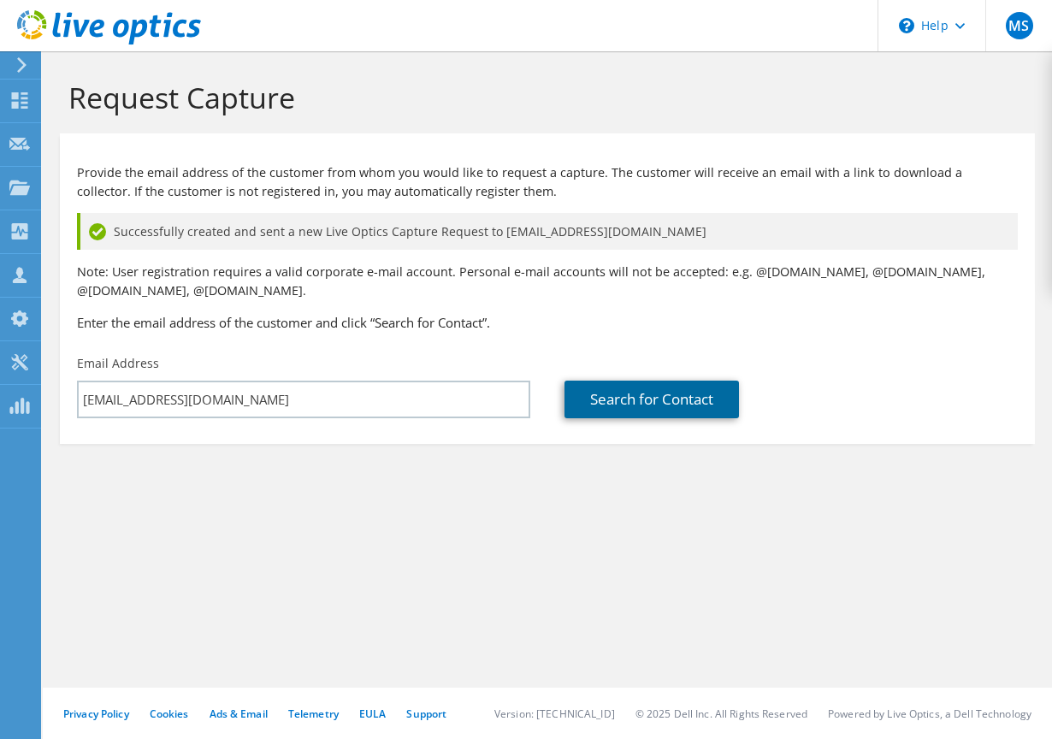
click at [697, 398] on link "Search for Contact" at bounding box center [651, 399] width 174 height 38
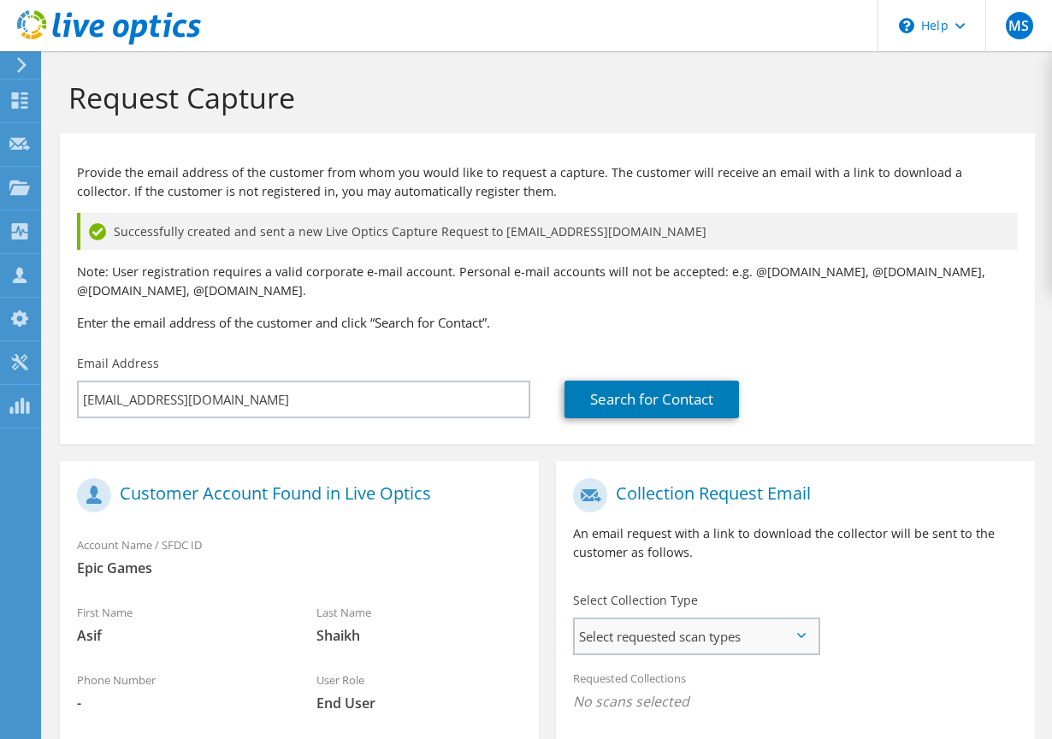
click at [655, 646] on span "Select requested scan types" at bounding box center [696, 636] width 243 height 34
click at [667, 687] on label "Optical Prime" at bounding box center [661, 688] width 103 height 21
click at [0, 0] on input "Optical Prime" at bounding box center [0, 0] width 0 height 0
click at [966, 623] on div "To asif.shaikh@epicgames.com Sender & From liveoptics@liveoptics.com" at bounding box center [795, 646] width 479 height 354
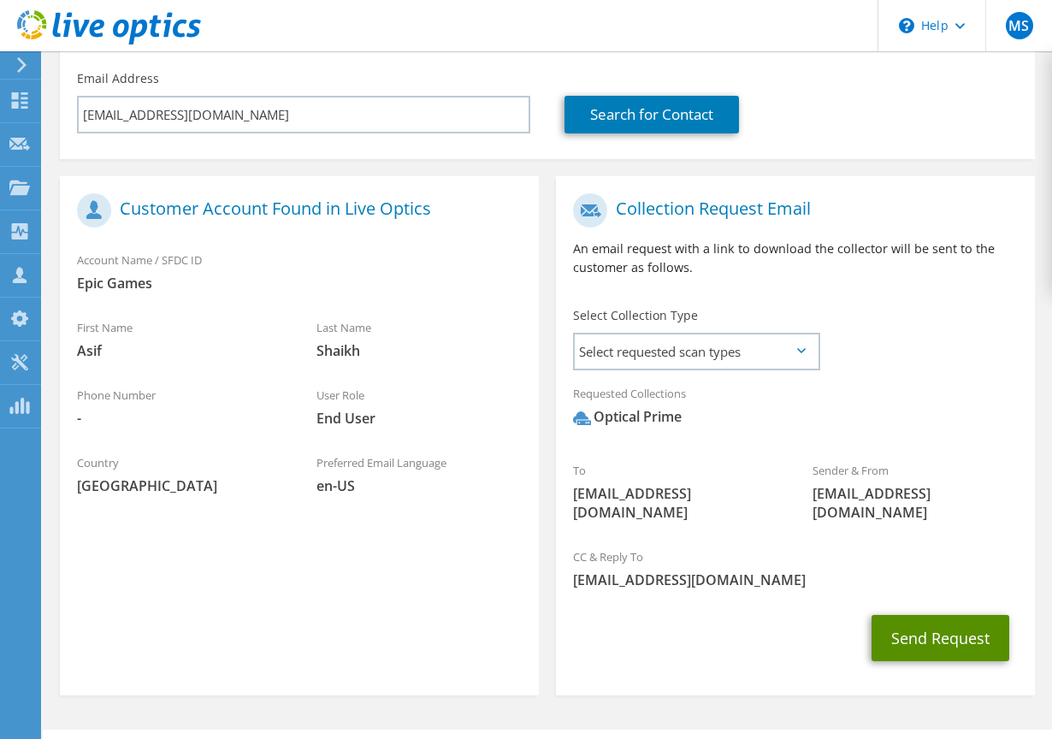
click at [924, 623] on button "Send Request" at bounding box center [940, 638] width 138 height 46
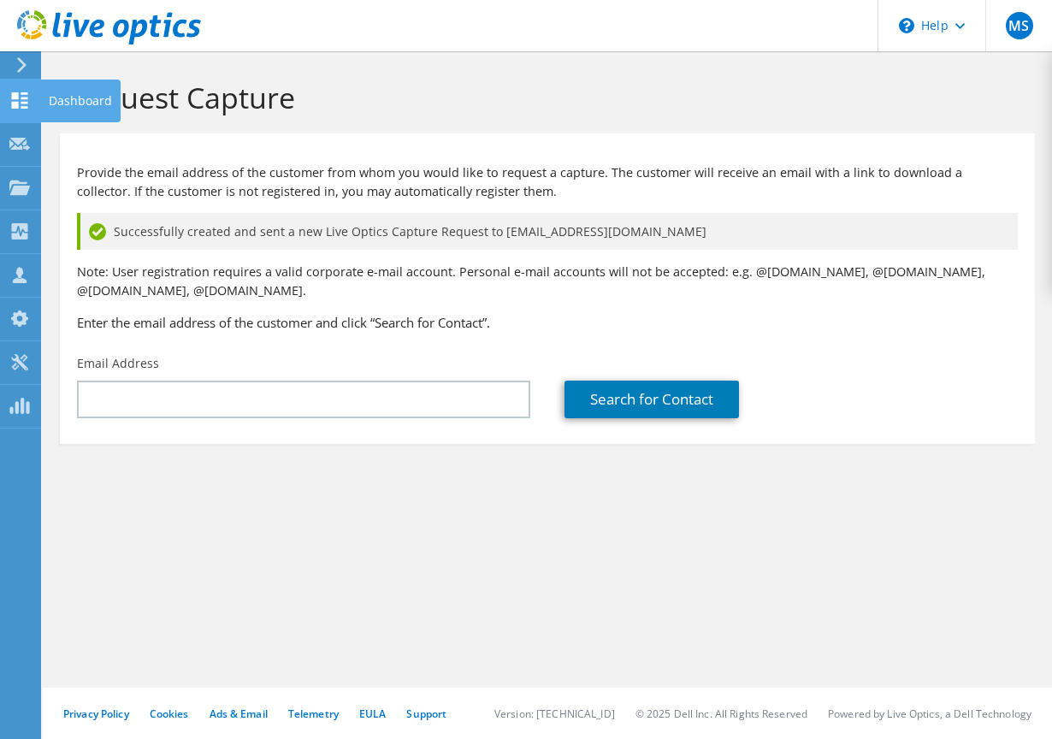
click at [20, 103] on icon at bounding box center [19, 100] width 21 height 16
